Goal: Task Accomplishment & Management: Complete application form

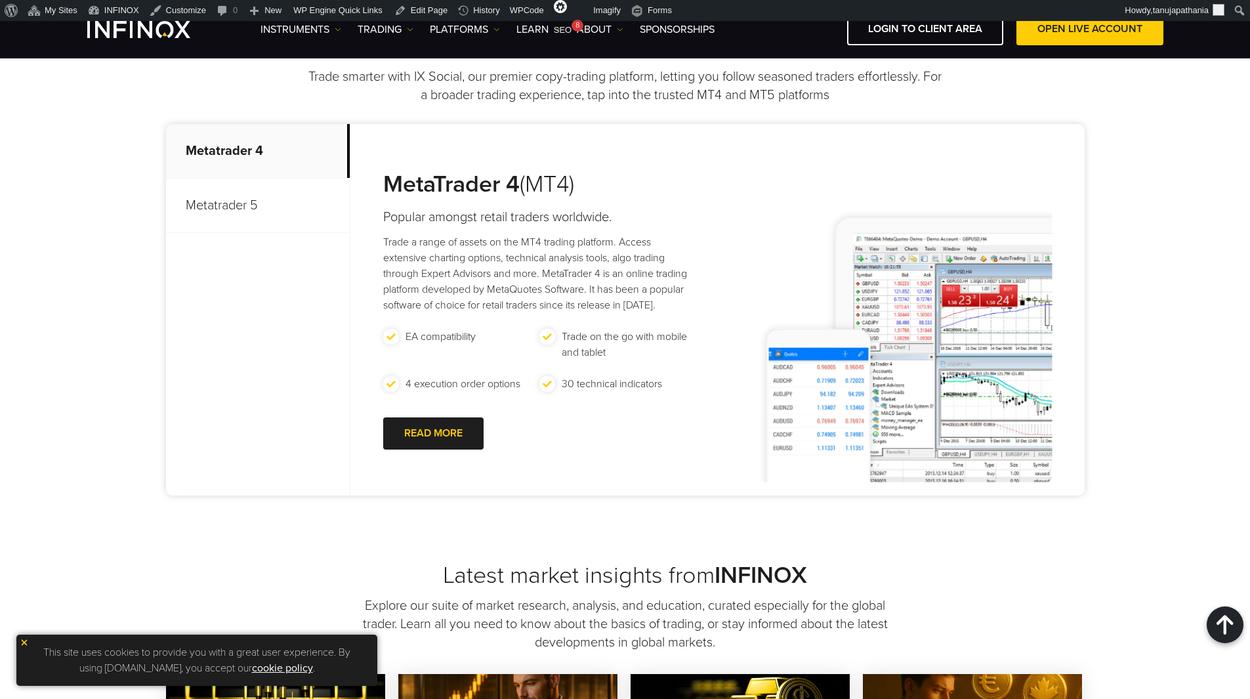
scroll to position [394, 0]
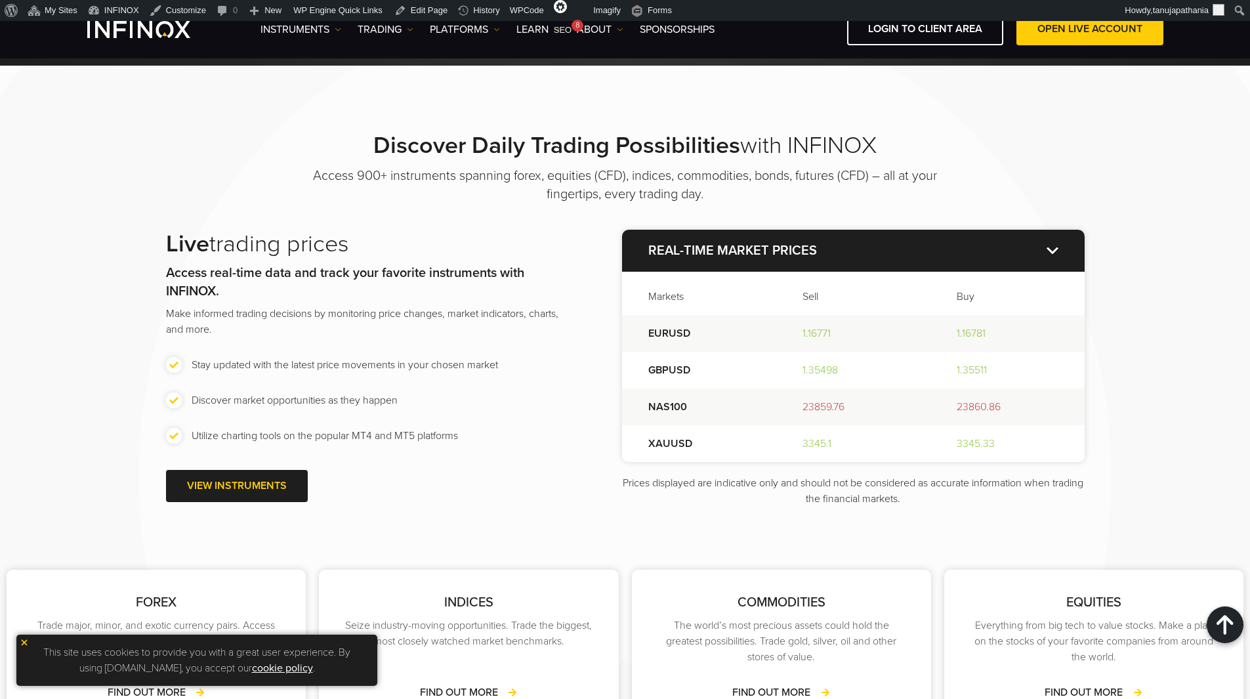
scroll to position [1838, 0]
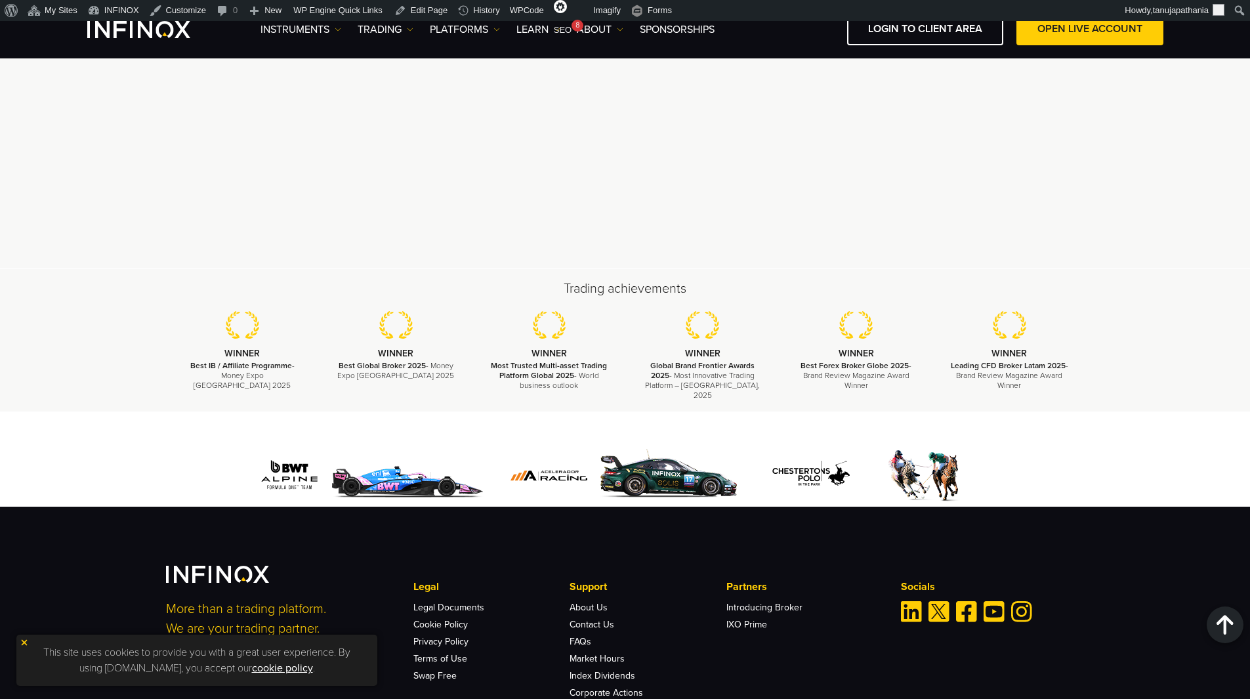
scroll to position [3807, 0]
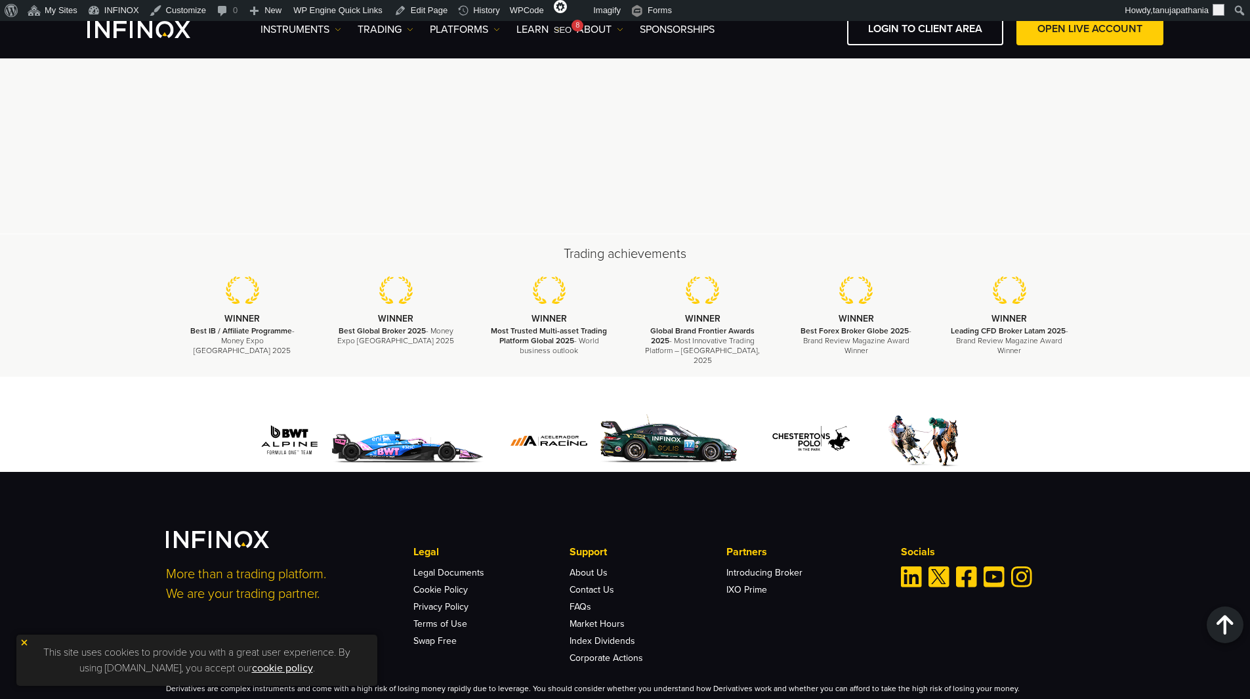
scroll to position [3837, 0]
